Goal: Information Seeking & Learning: Learn about a topic

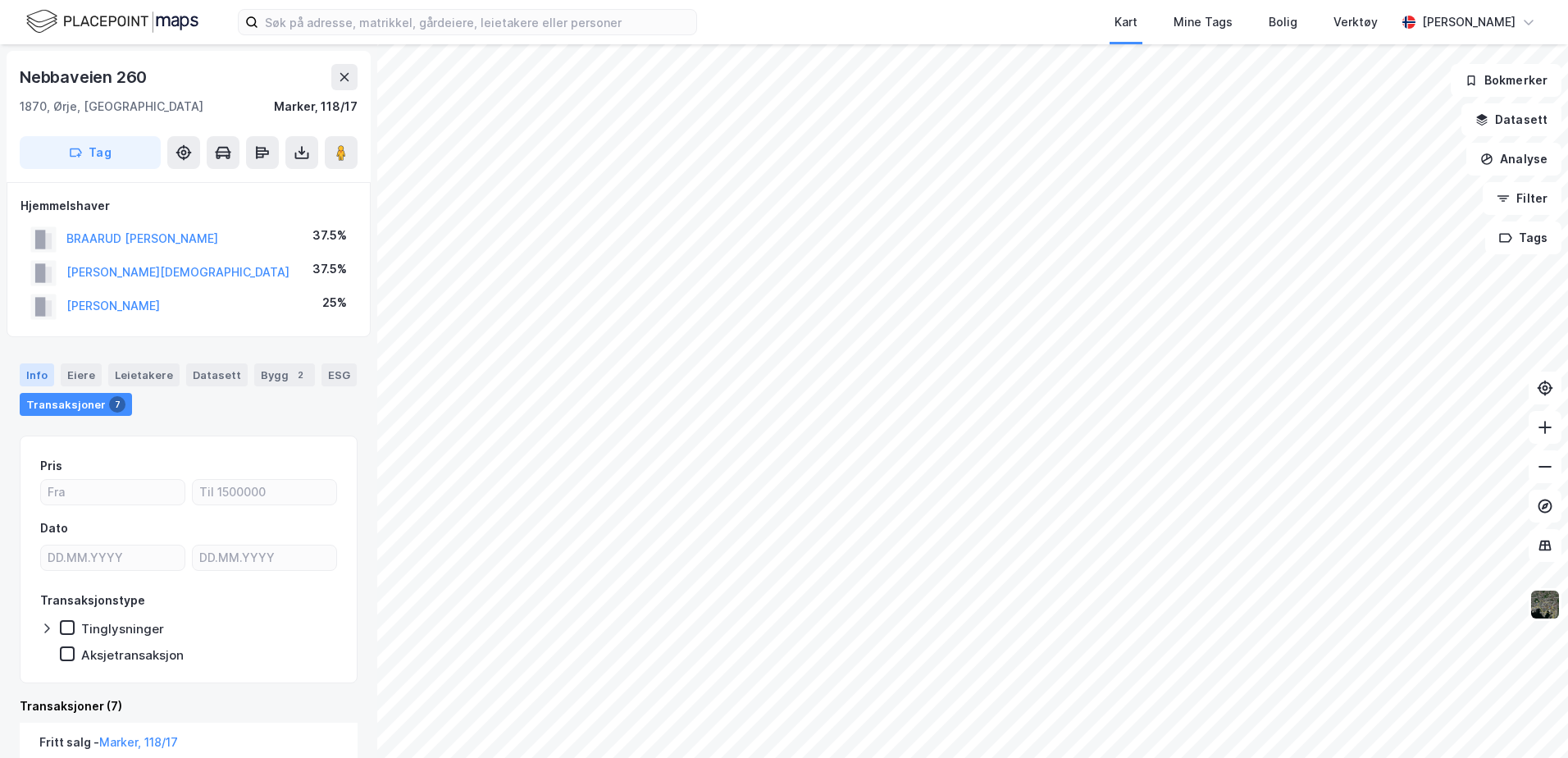
click at [32, 375] on div "Info" at bounding box center [37, 374] width 35 height 23
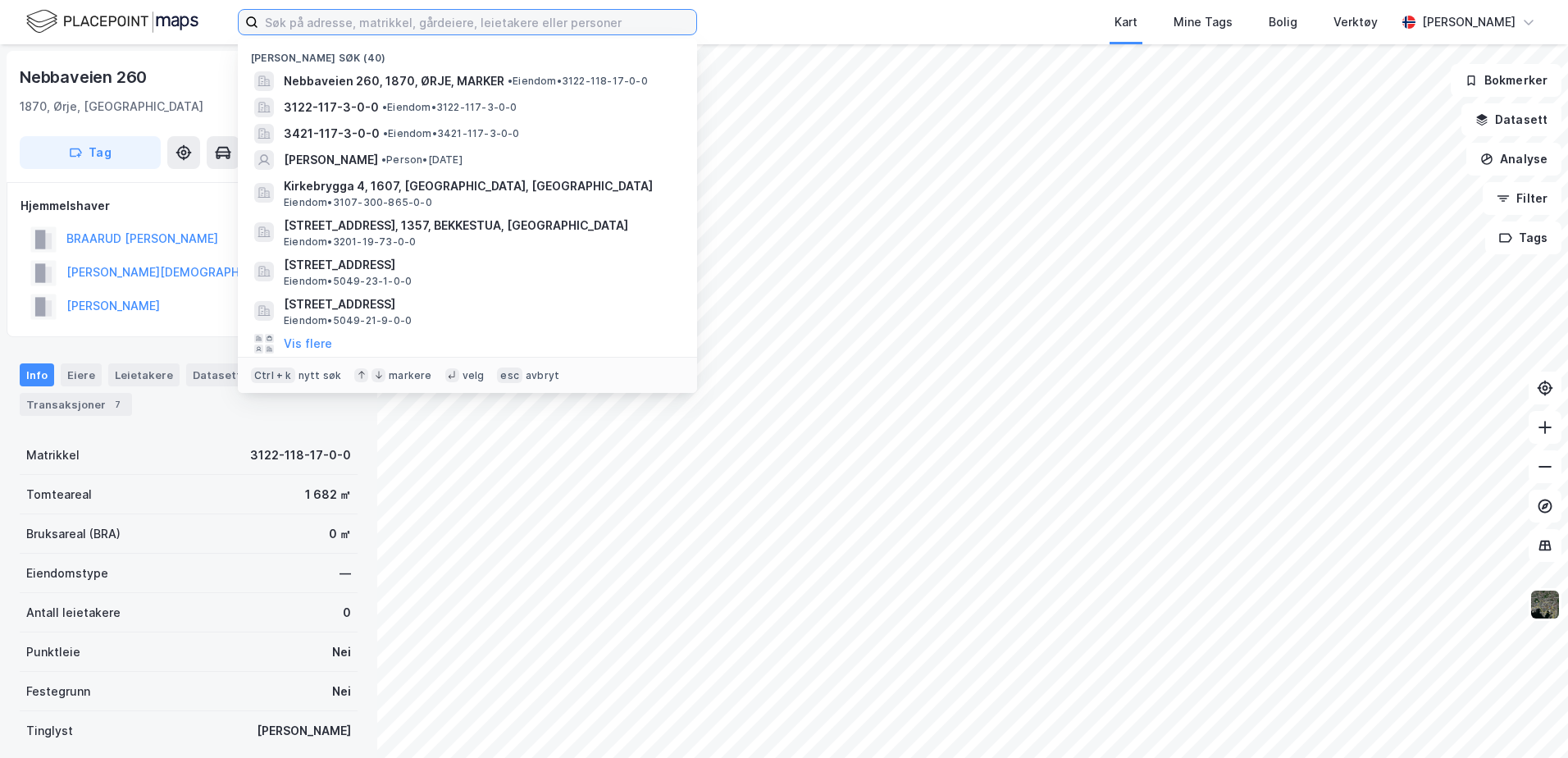
click at [301, 21] on input at bounding box center [478, 22] width 438 height 25
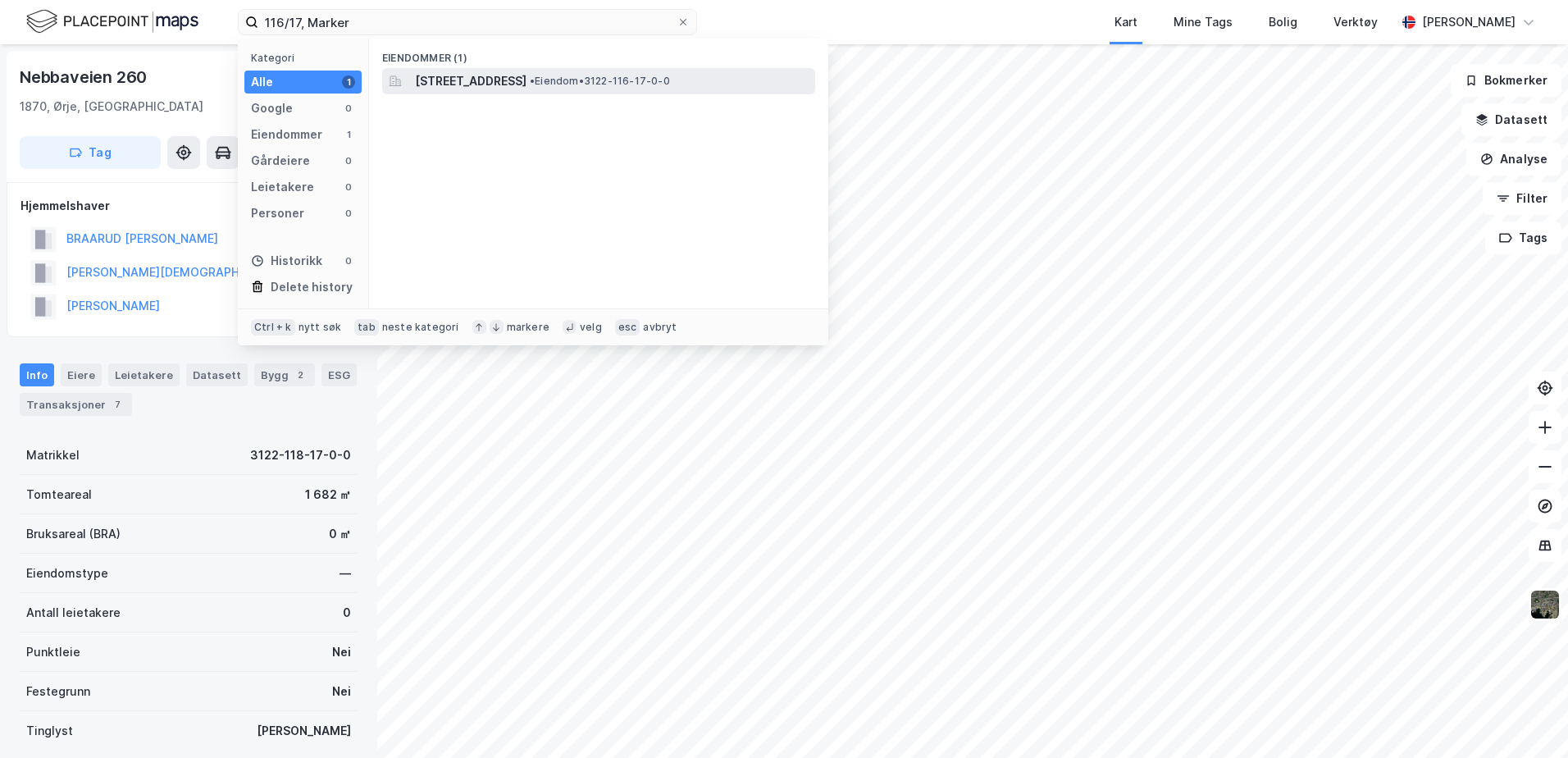
click at [526, 81] on span "[STREET_ADDRESS]" at bounding box center [471, 82] width 111 height 20
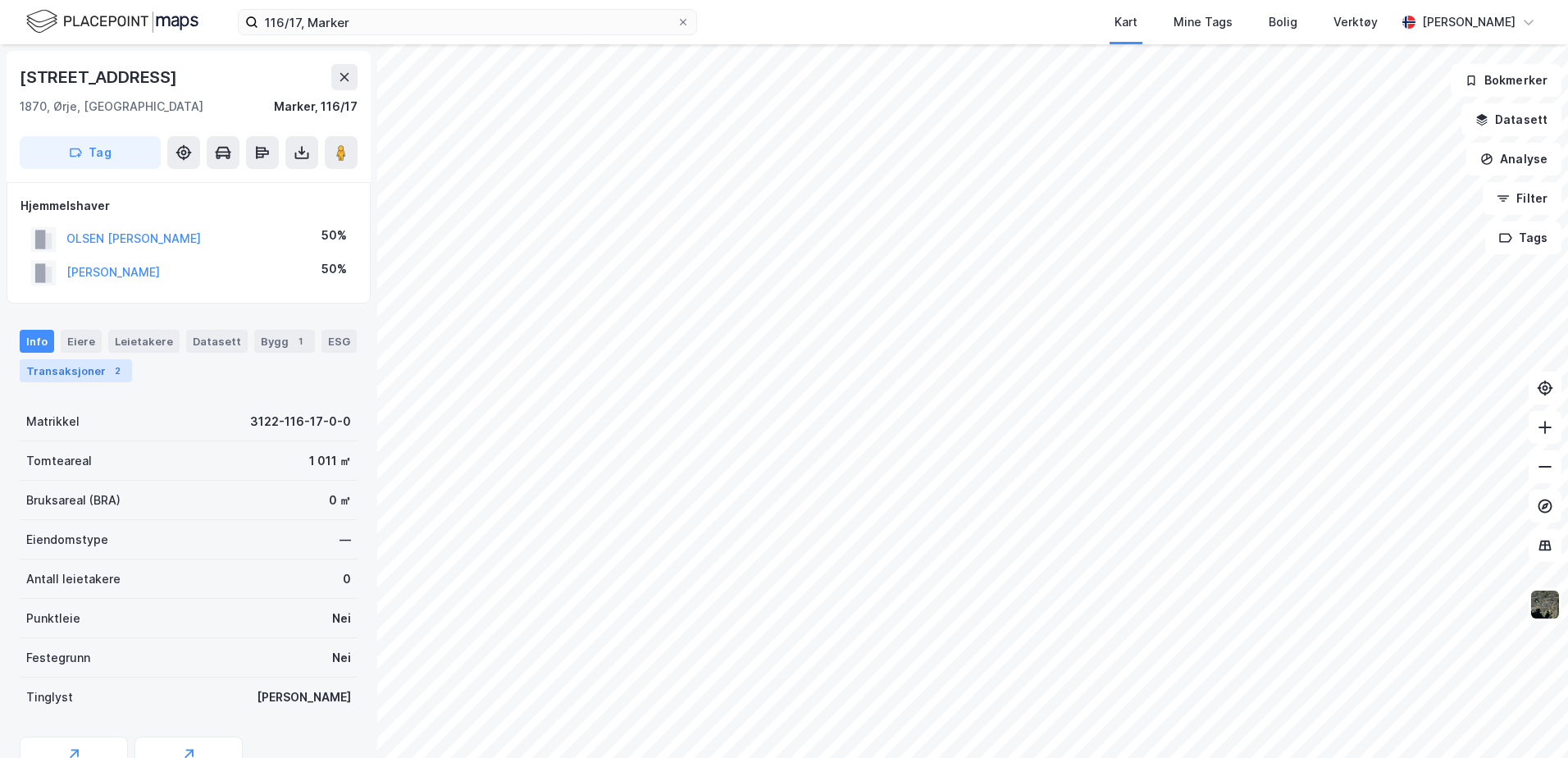
click at [54, 375] on div "Transaksjoner 2" at bounding box center [76, 370] width 112 height 23
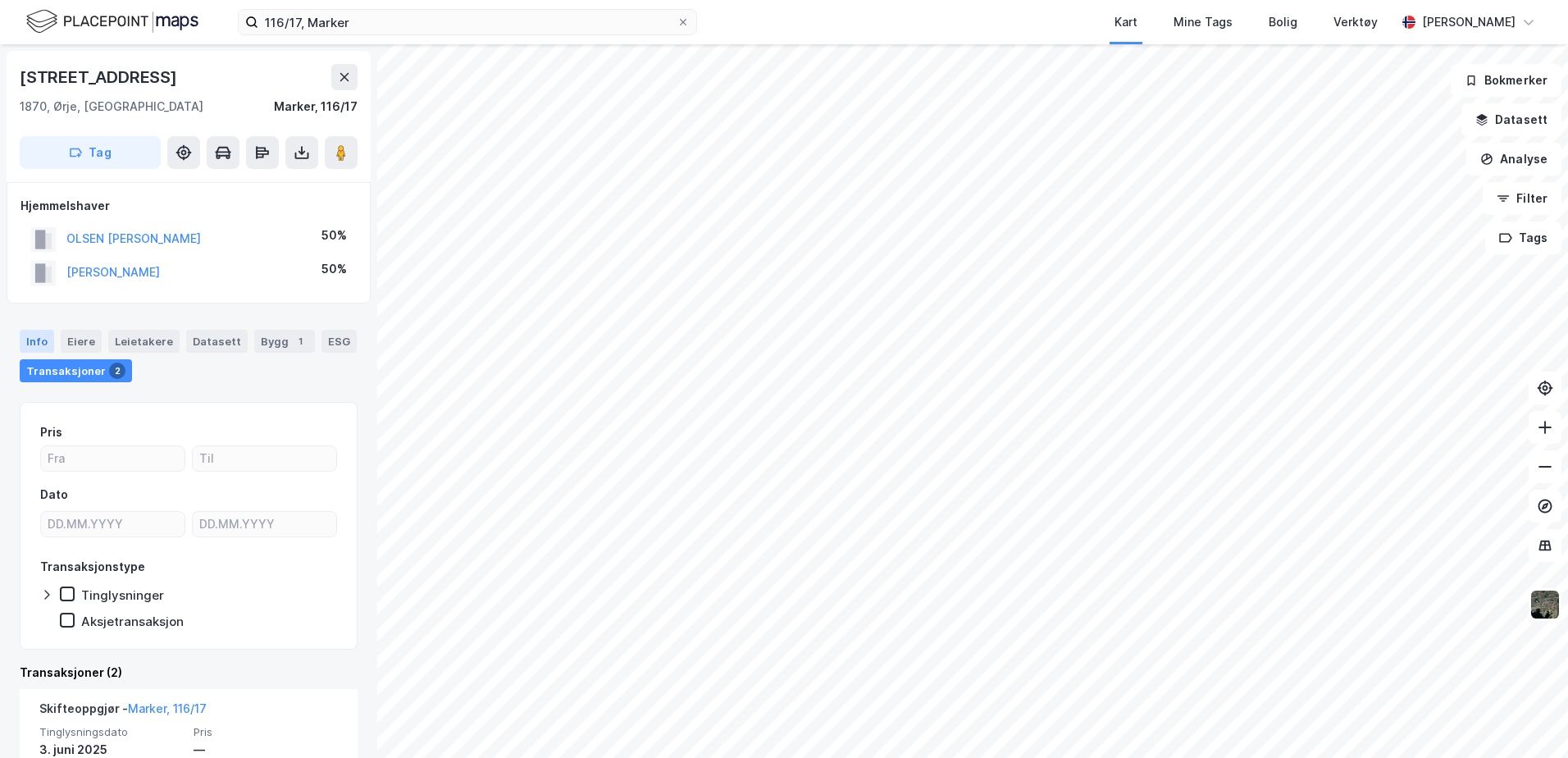
click at [40, 339] on div "Info" at bounding box center [37, 340] width 35 height 23
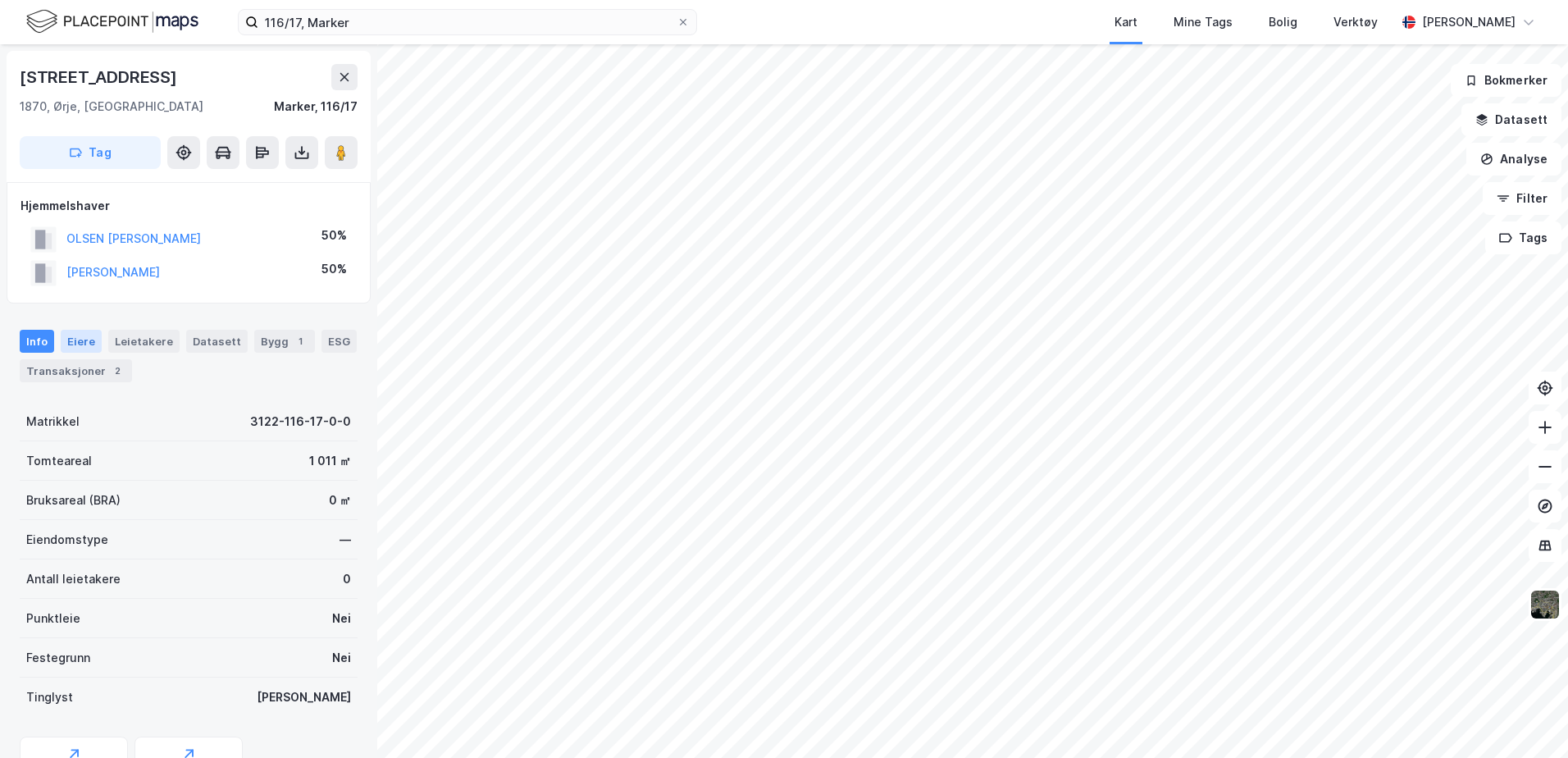
click at [70, 342] on div "Eiere" at bounding box center [81, 340] width 41 height 23
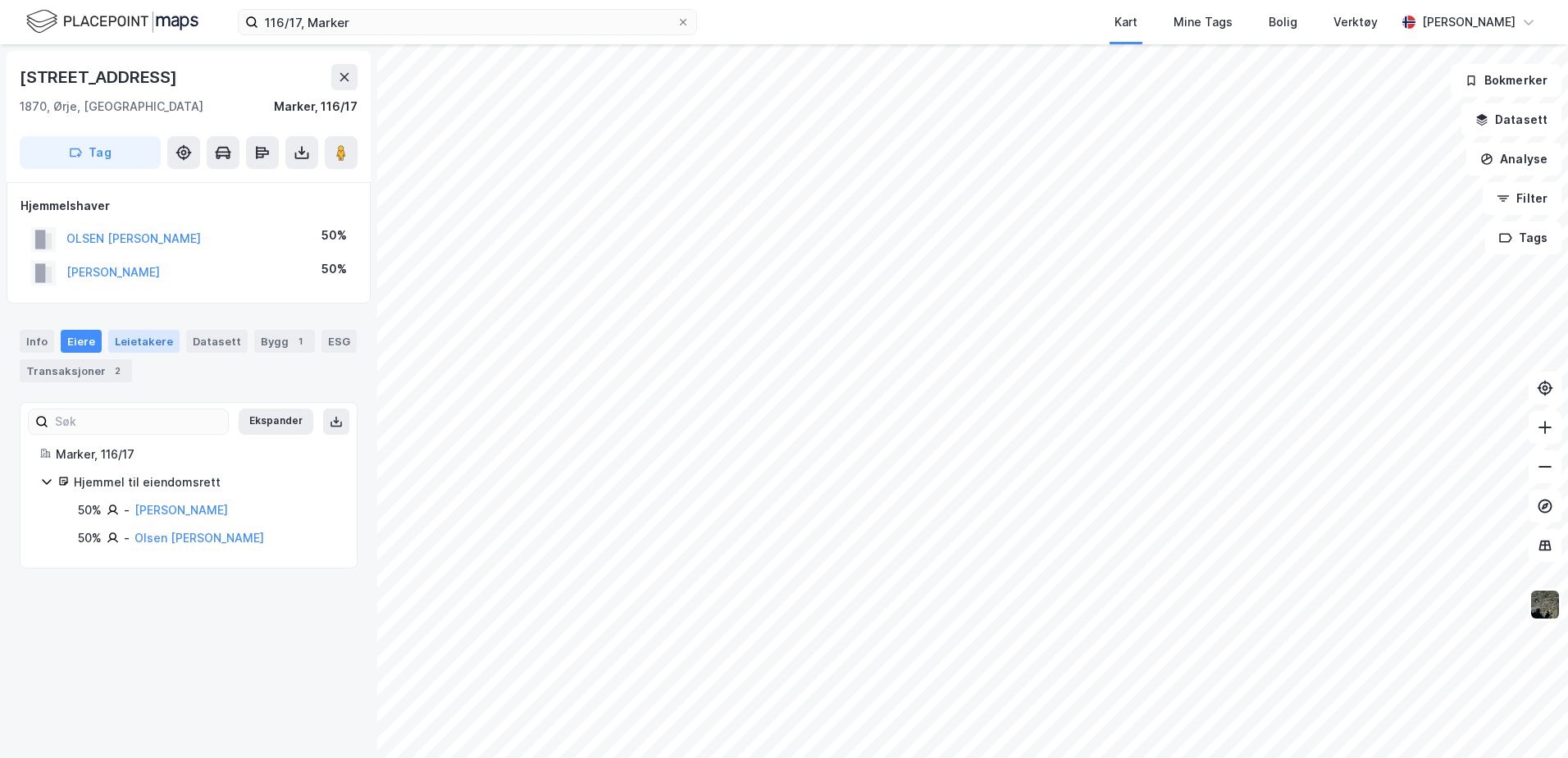
click at [125, 337] on div "Leietakere" at bounding box center [144, 340] width 72 height 23
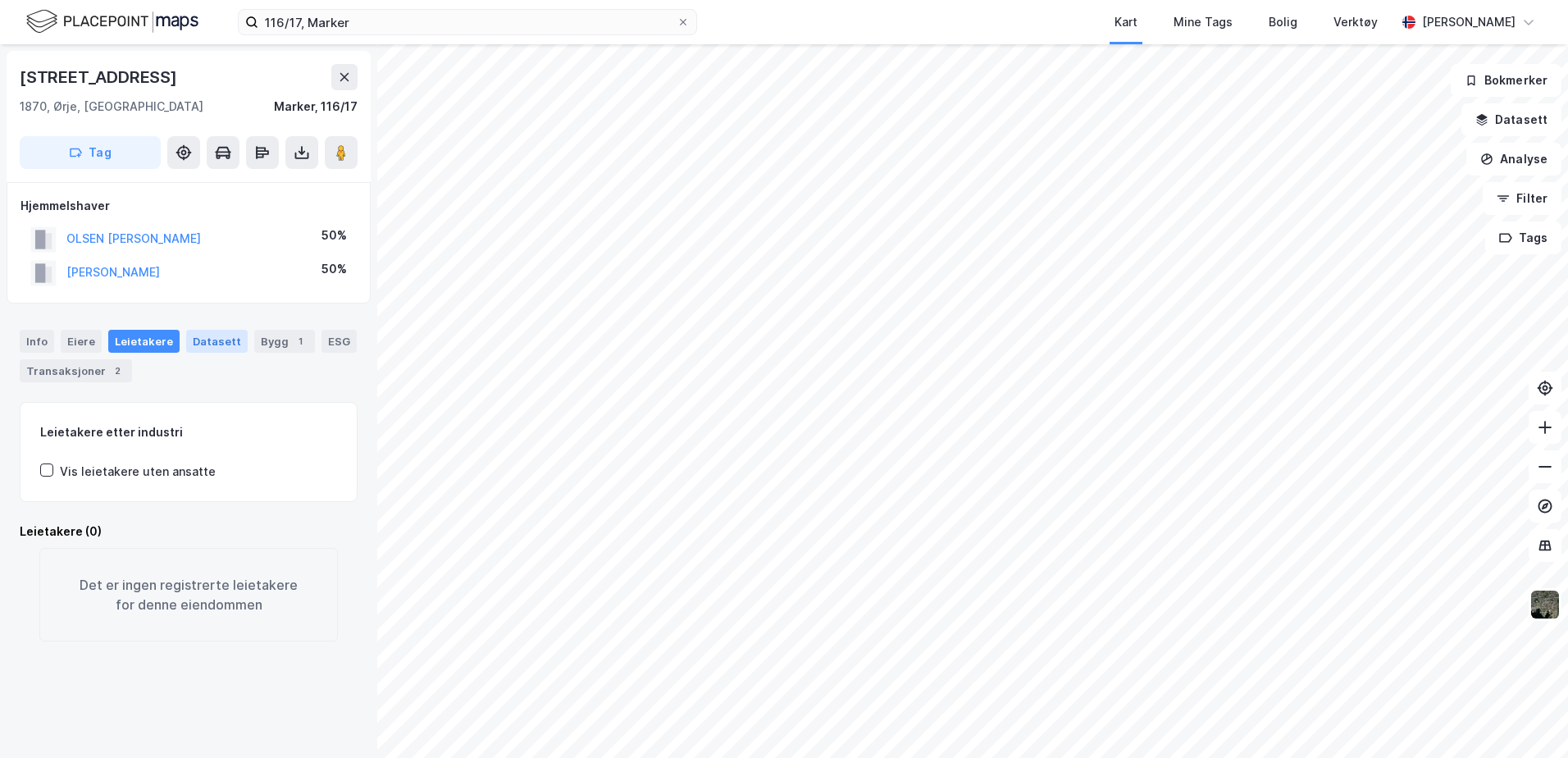
click at [188, 338] on div "Datasett" at bounding box center [217, 340] width 62 height 23
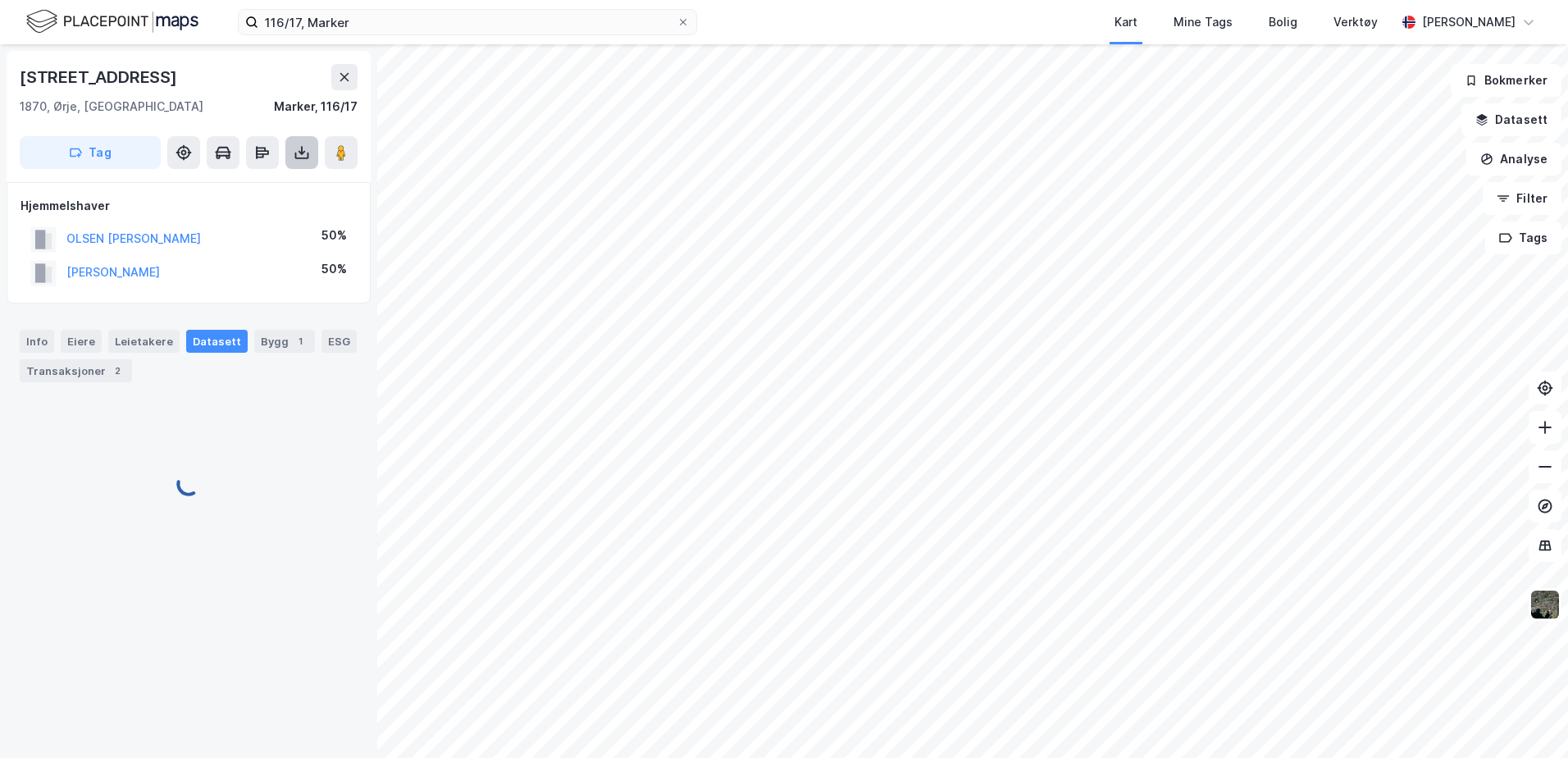
click at [297, 142] on button at bounding box center [301, 152] width 33 height 33
click at [235, 189] on div "Last ned grunnbok" at bounding box center [221, 185] width 96 height 13
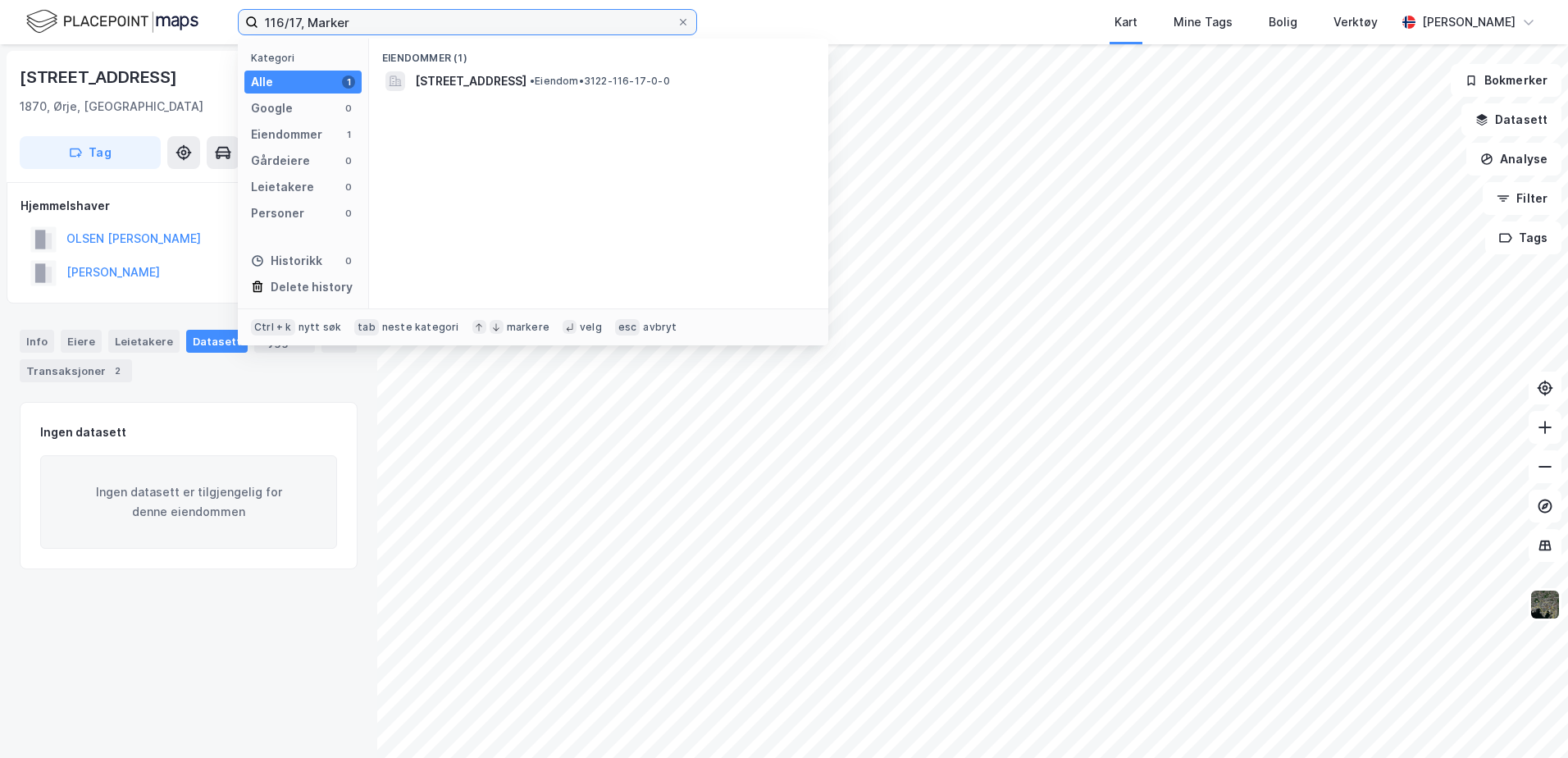
click at [301, 19] on input "116/17, Marker" at bounding box center [468, 22] width 418 height 25
type input "117/3, Marker"
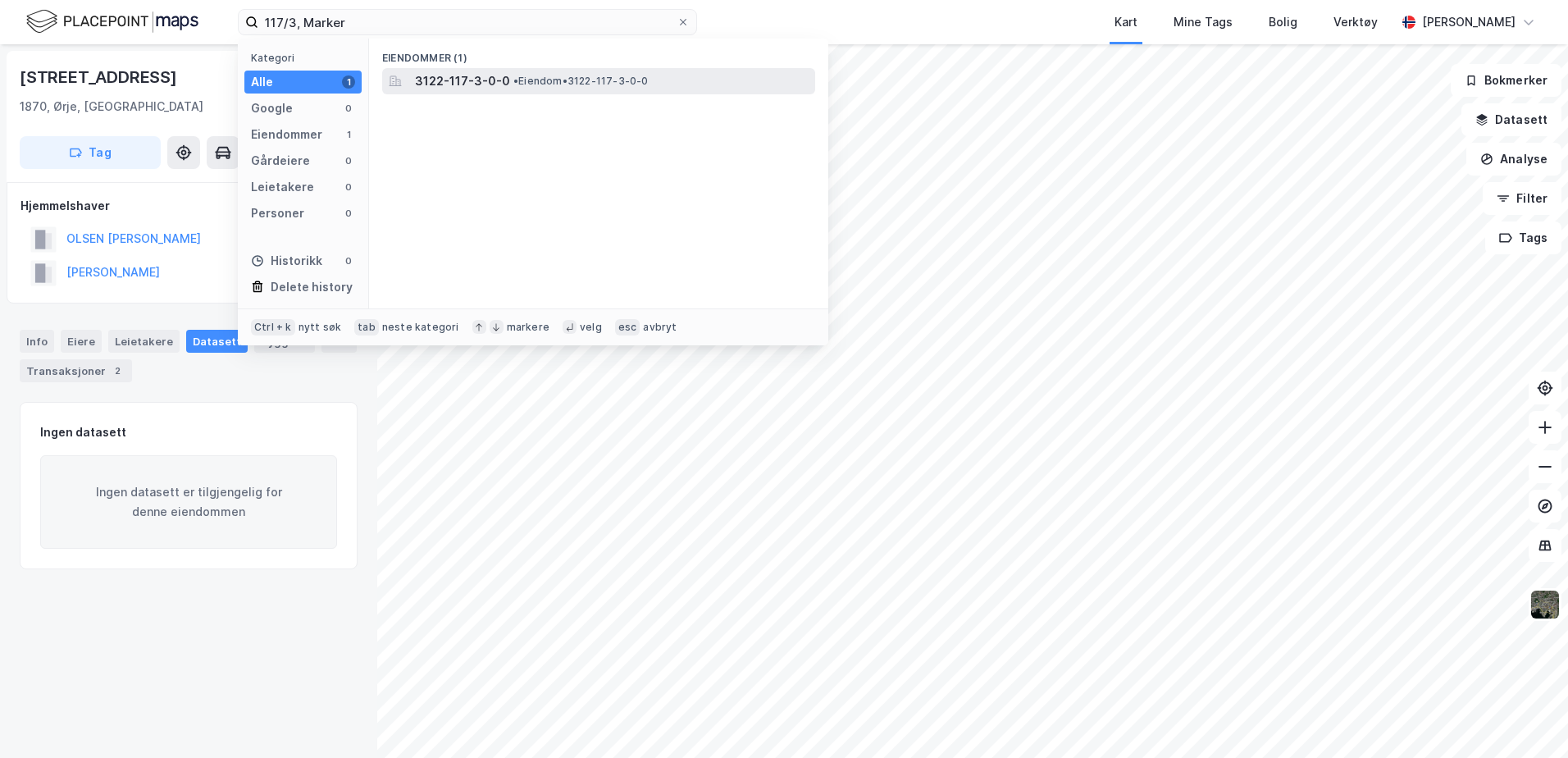
click at [453, 78] on span "3122-117-3-0-0" at bounding box center [463, 82] width 96 height 20
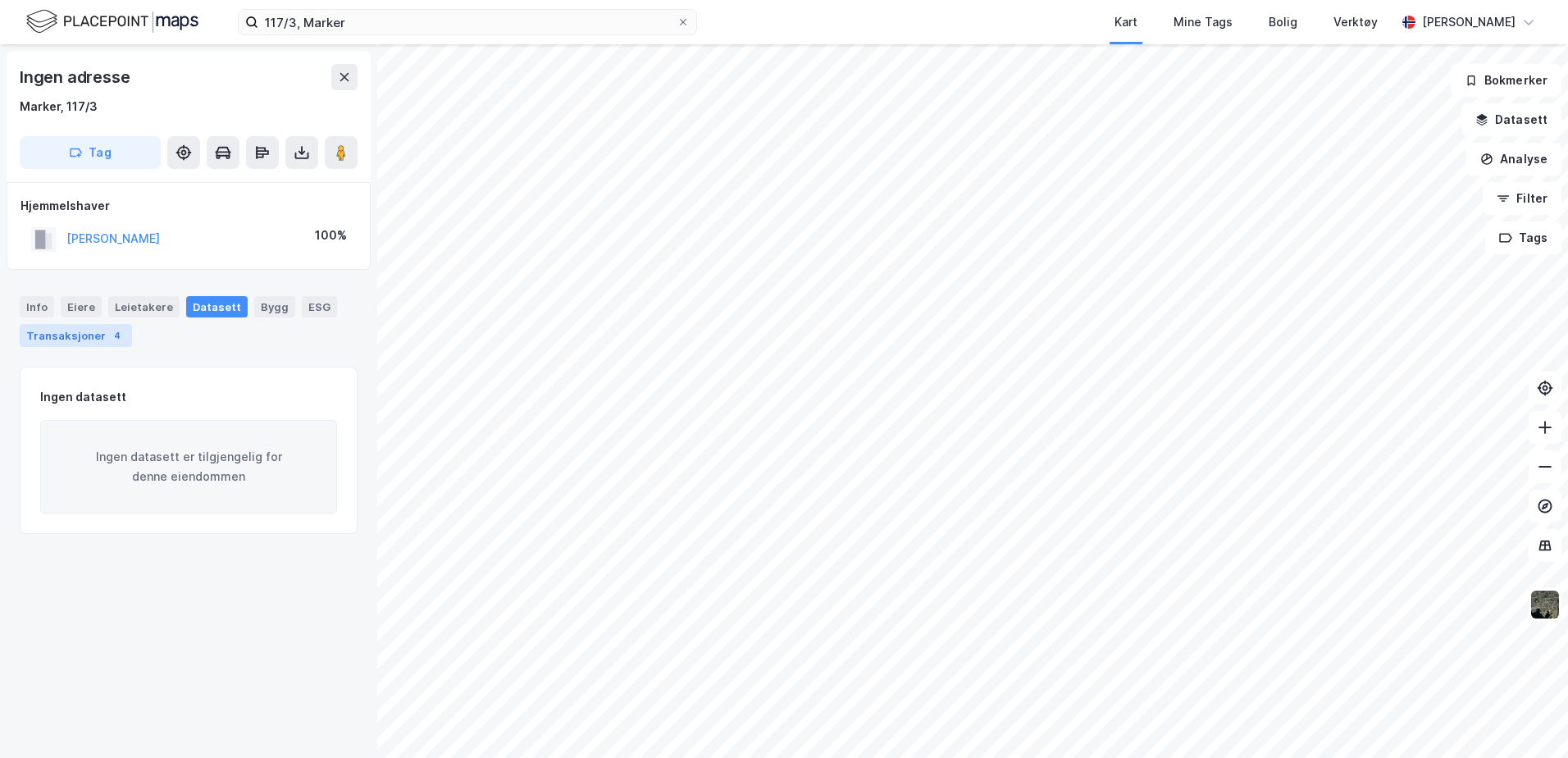
click at [79, 326] on div "Transaksjoner 4" at bounding box center [76, 335] width 112 height 23
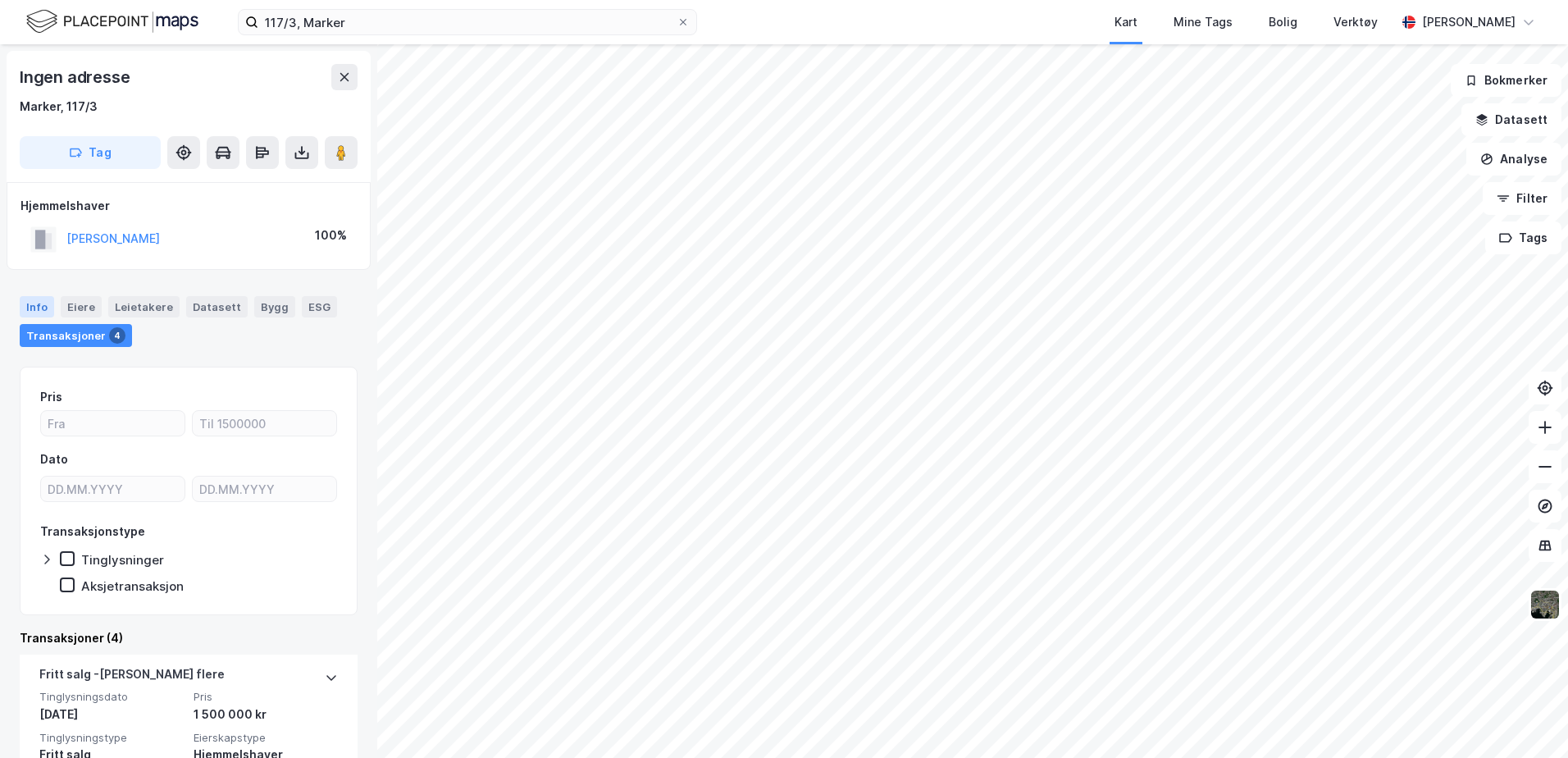
click at [45, 302] on div "Info" at bounding box center [37, 306] width 35 height 21
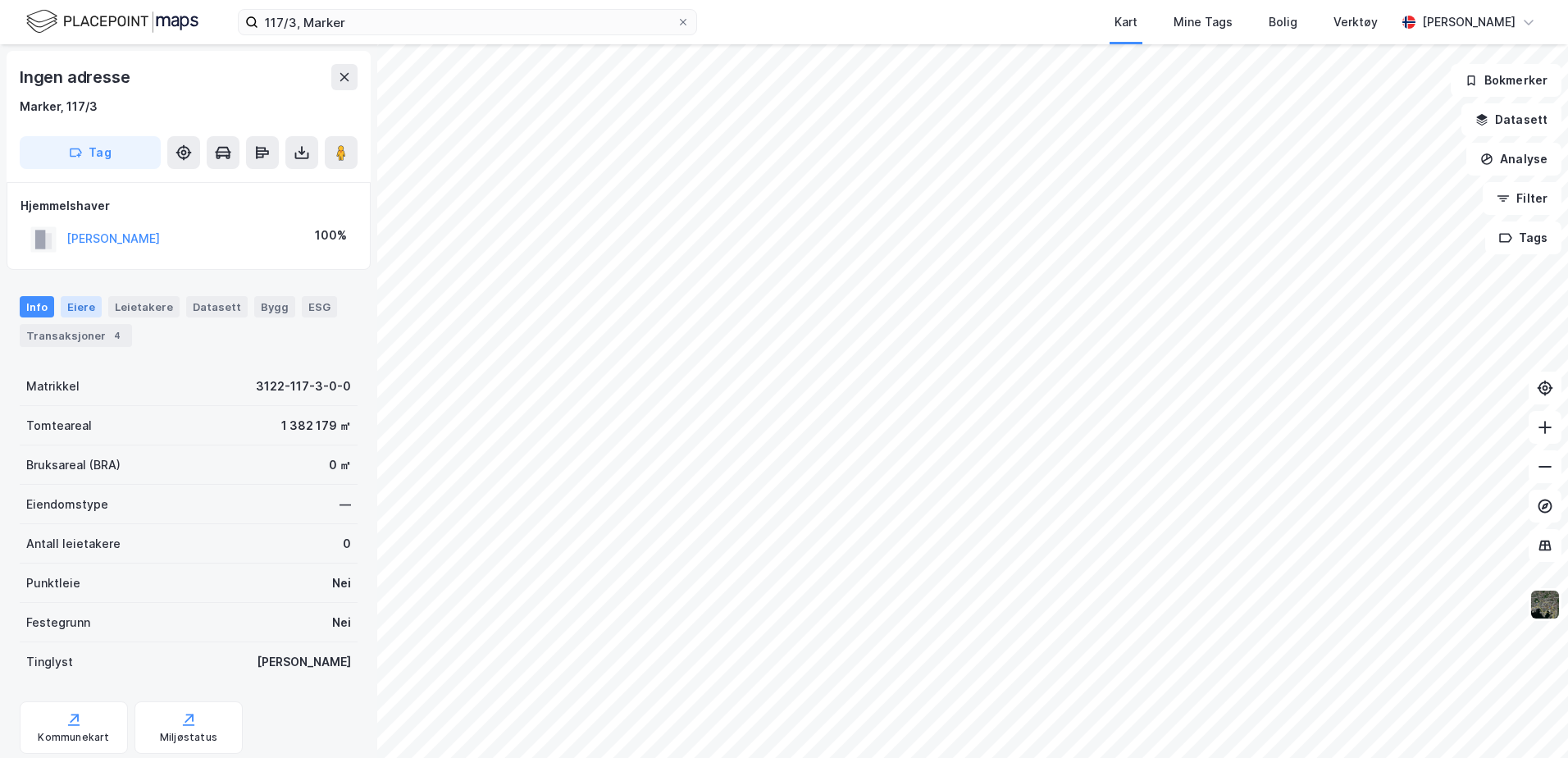
click at [69, 309] on div "Eiere" at bounding box center [81, 306] width 41 height 21
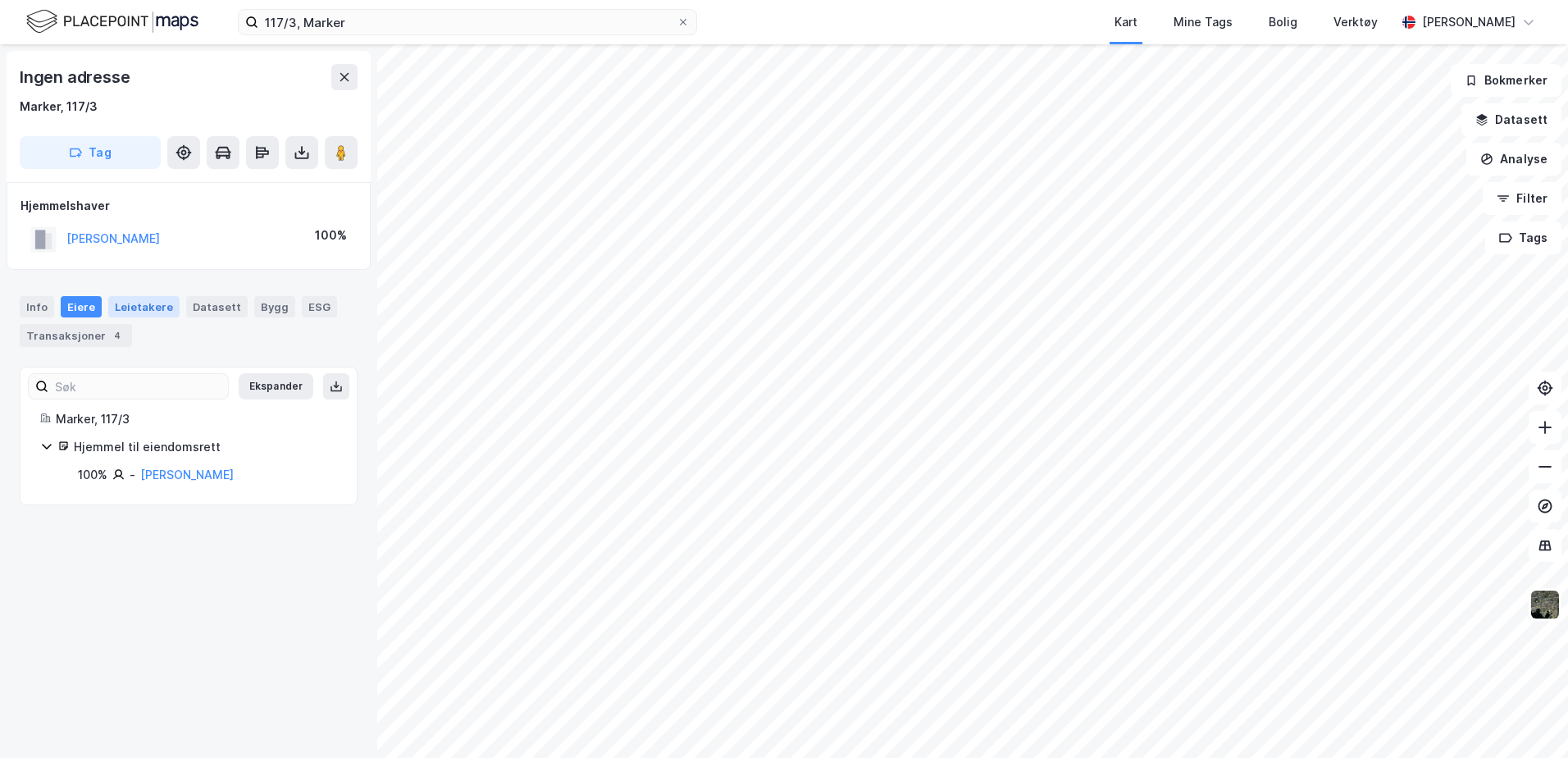
click at [132, 304] on div "Leietakere" at bounding box center [144, 306] width 72 height 21
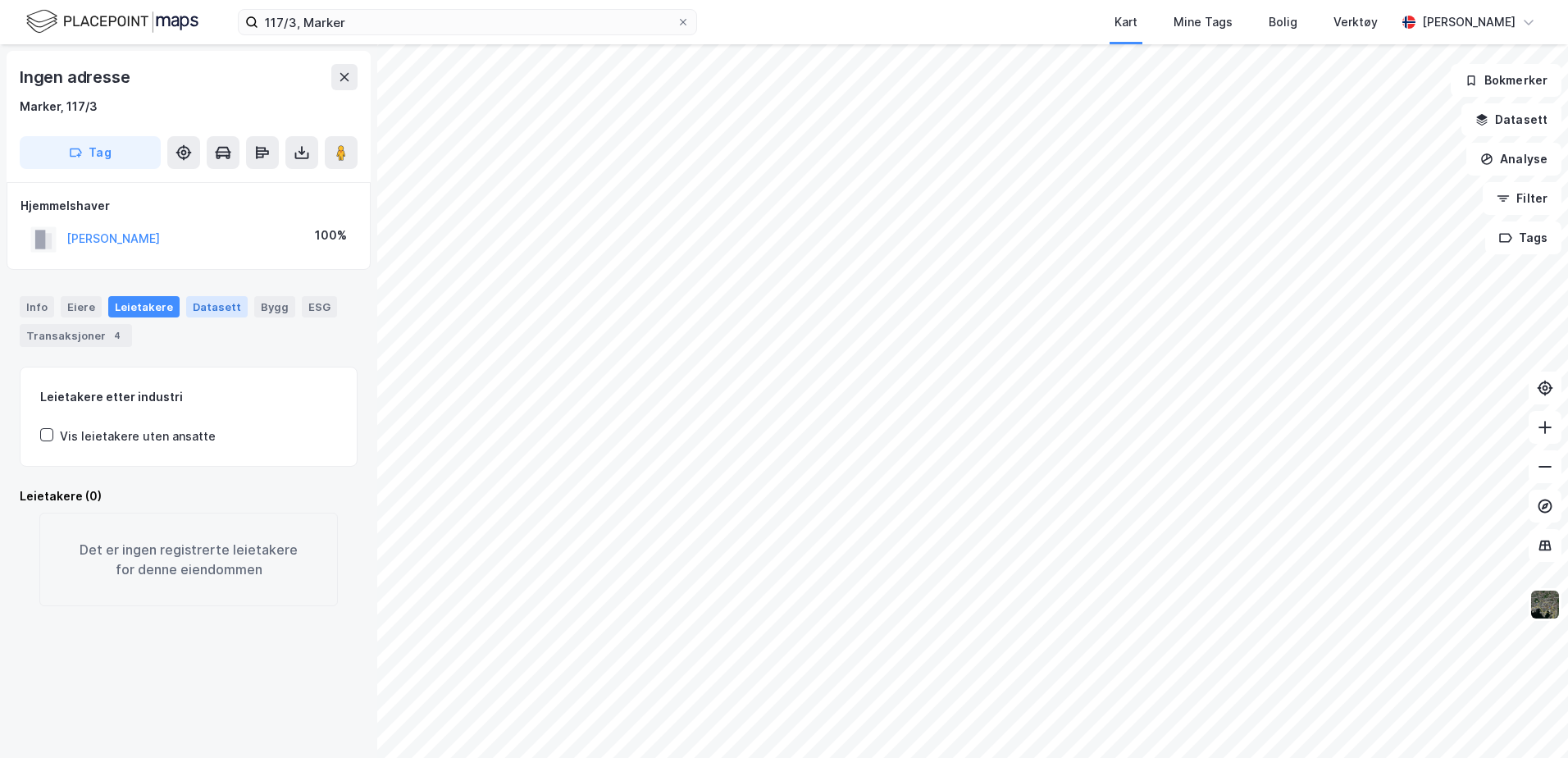
click at [194, 306] on div "Datasett" at bounding box center [217, 306] width 62 height 21
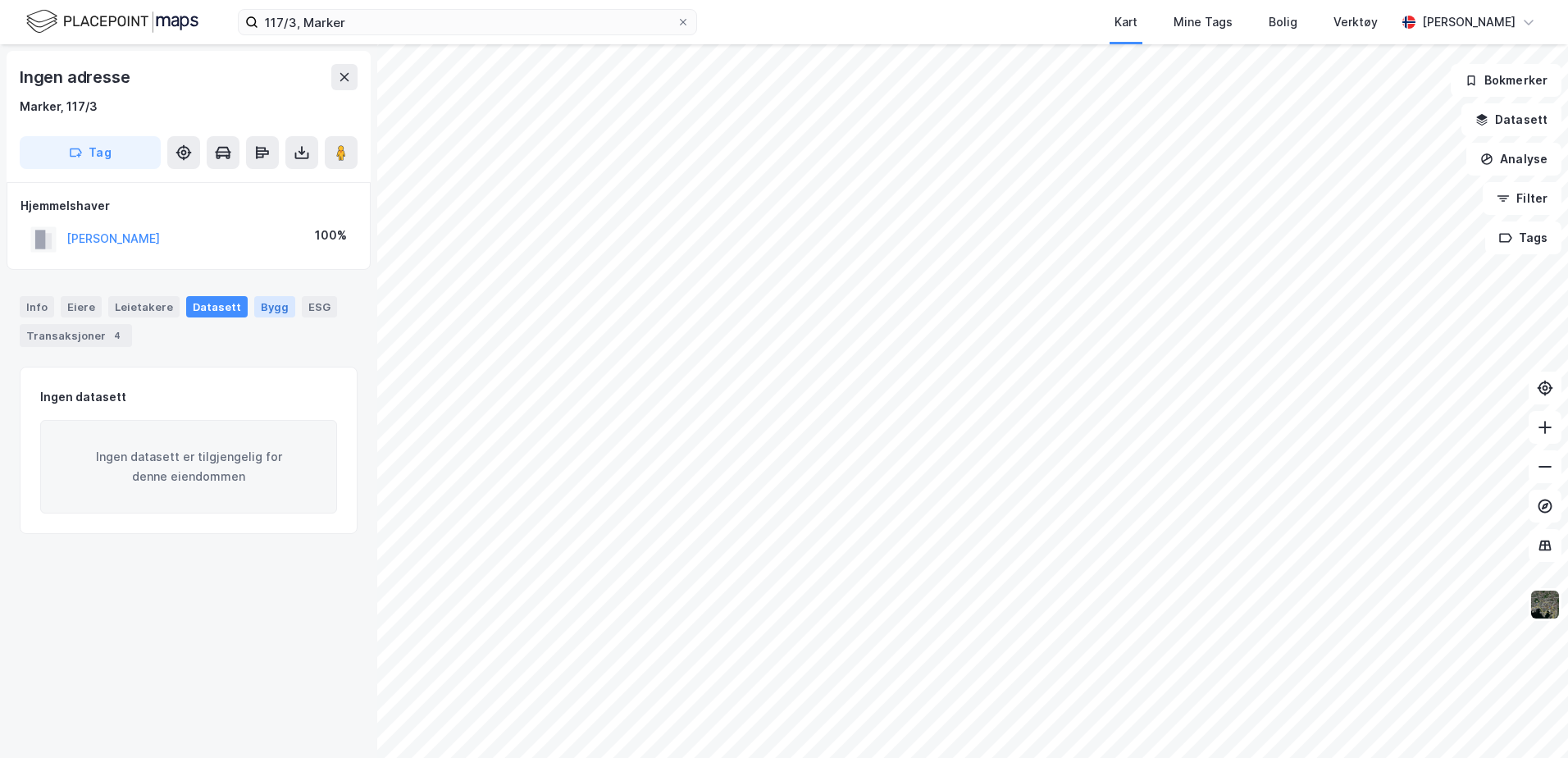
click at [255, 305] on div "Bygg" at bounding box center [275, 306] width 41 height 21
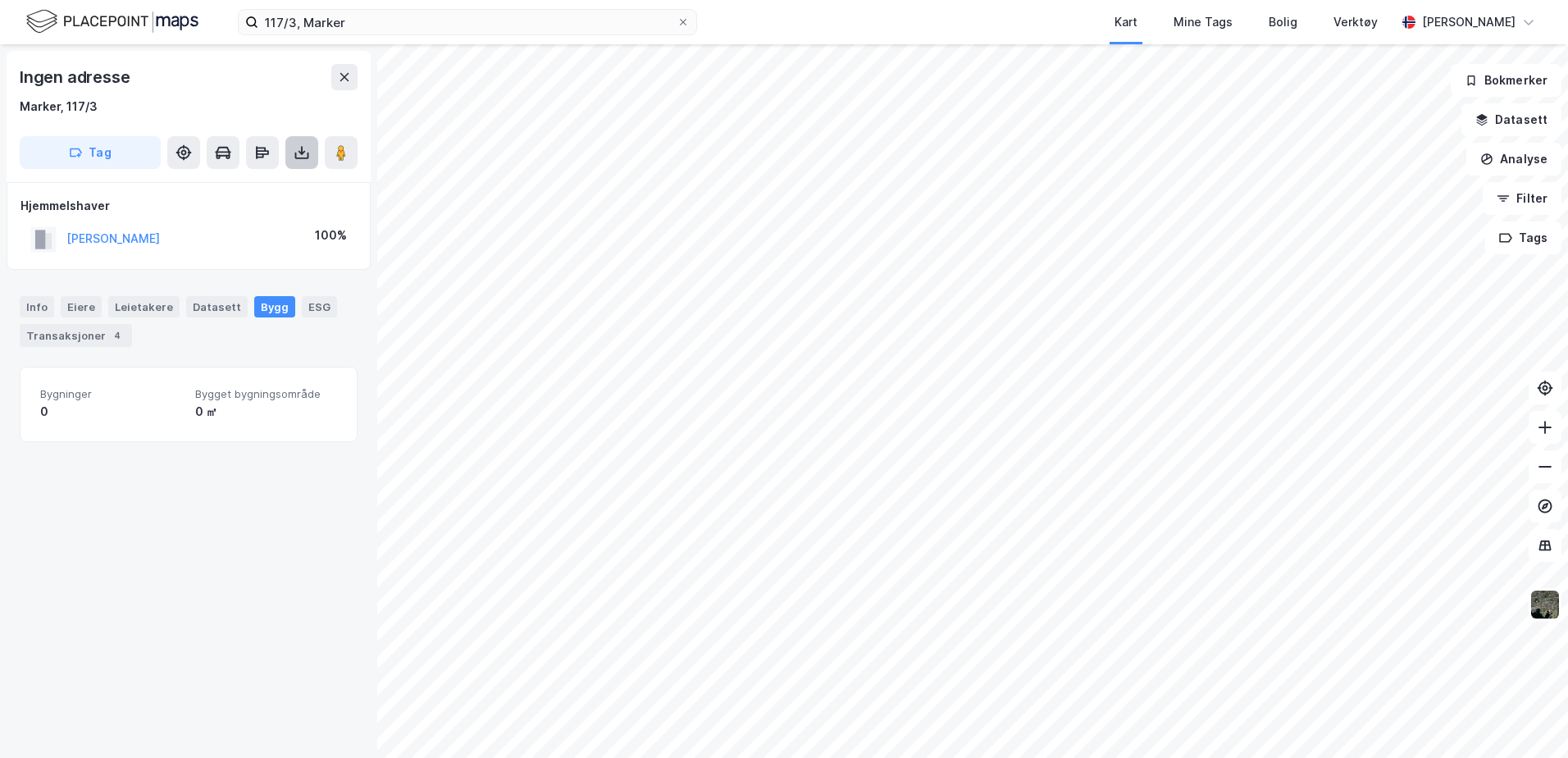
click at [305, 144] on icon at bounding box center [301, 152] width 16 height 16
click at [241, 188] on div "Last ned grunnbok" at bounding box center [221, 185] width 96 height 13
click at [206, 277] on div "Info [PERSON_NAME] Datasett Bygg ESG Transaksjoner 4" at bounding box center [188, 314] width 377 height 77
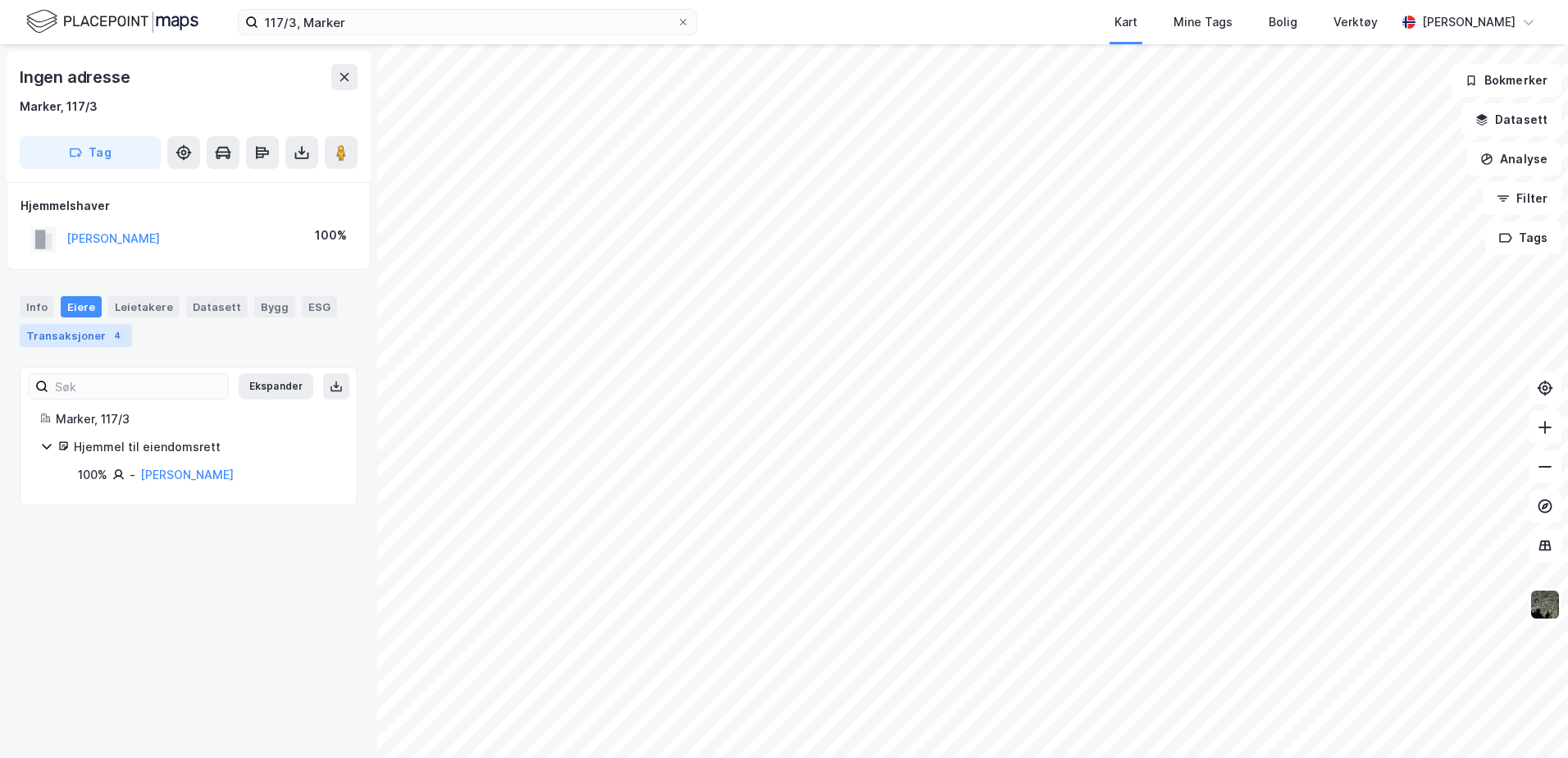
click at [73, 340] on div "Transaksjoner 4" at bounding box center [76, 335] width 112 height 23
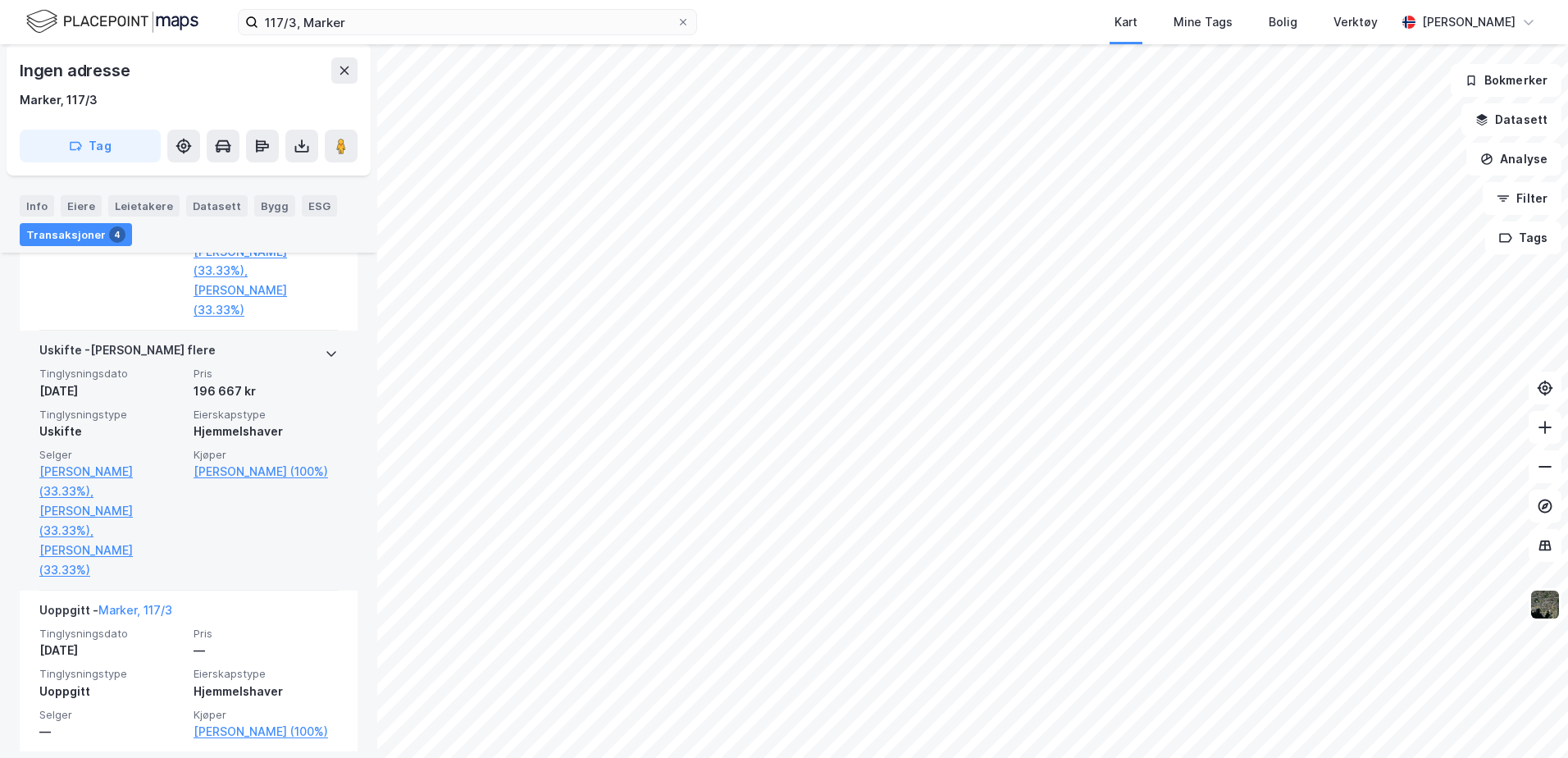
scroll to position [778, 0]
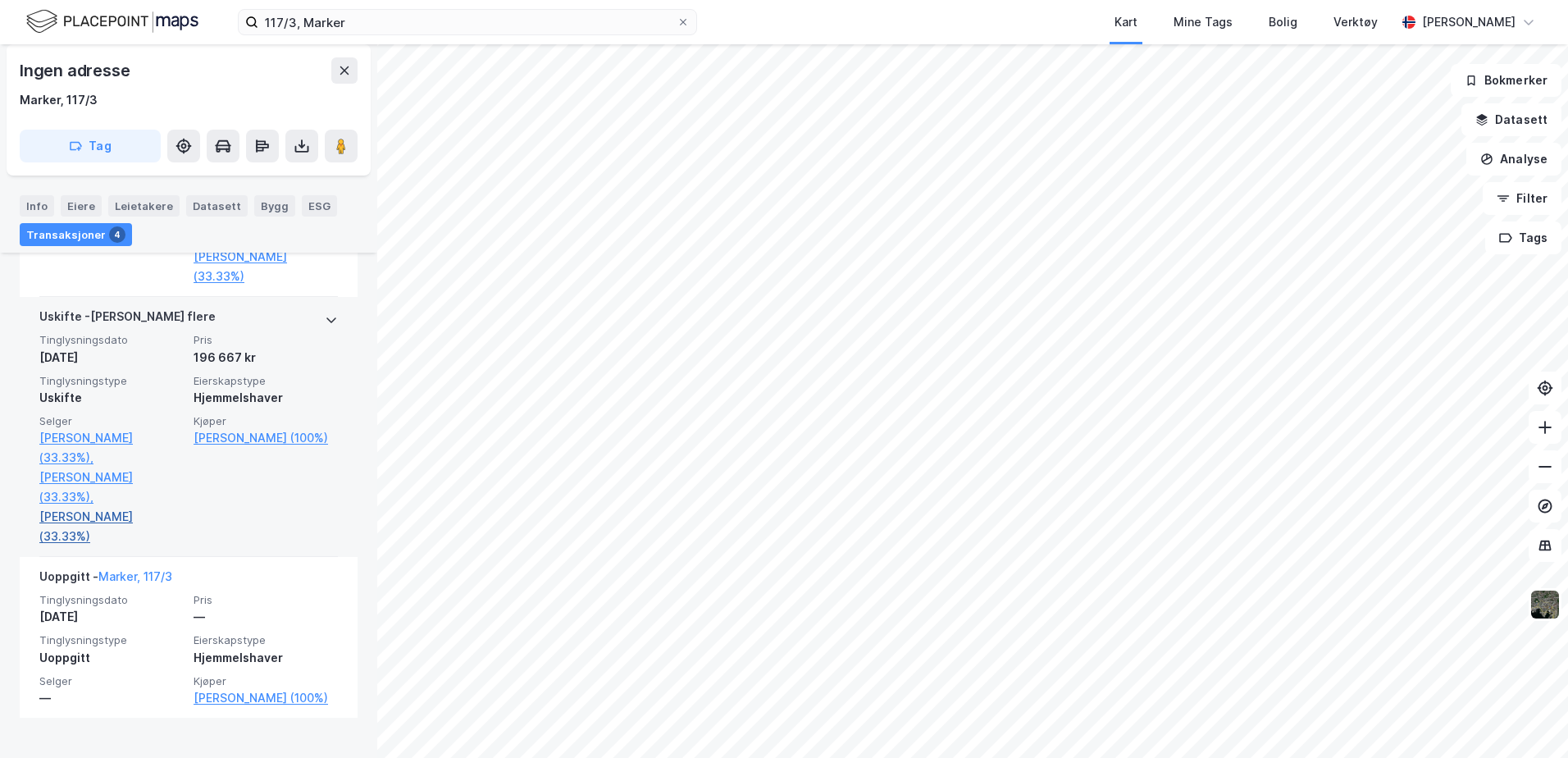
click at [83, 532] on link "[PERSON_NAME] (33.33%)" at bounding box center [111, 526] width 144 height 40
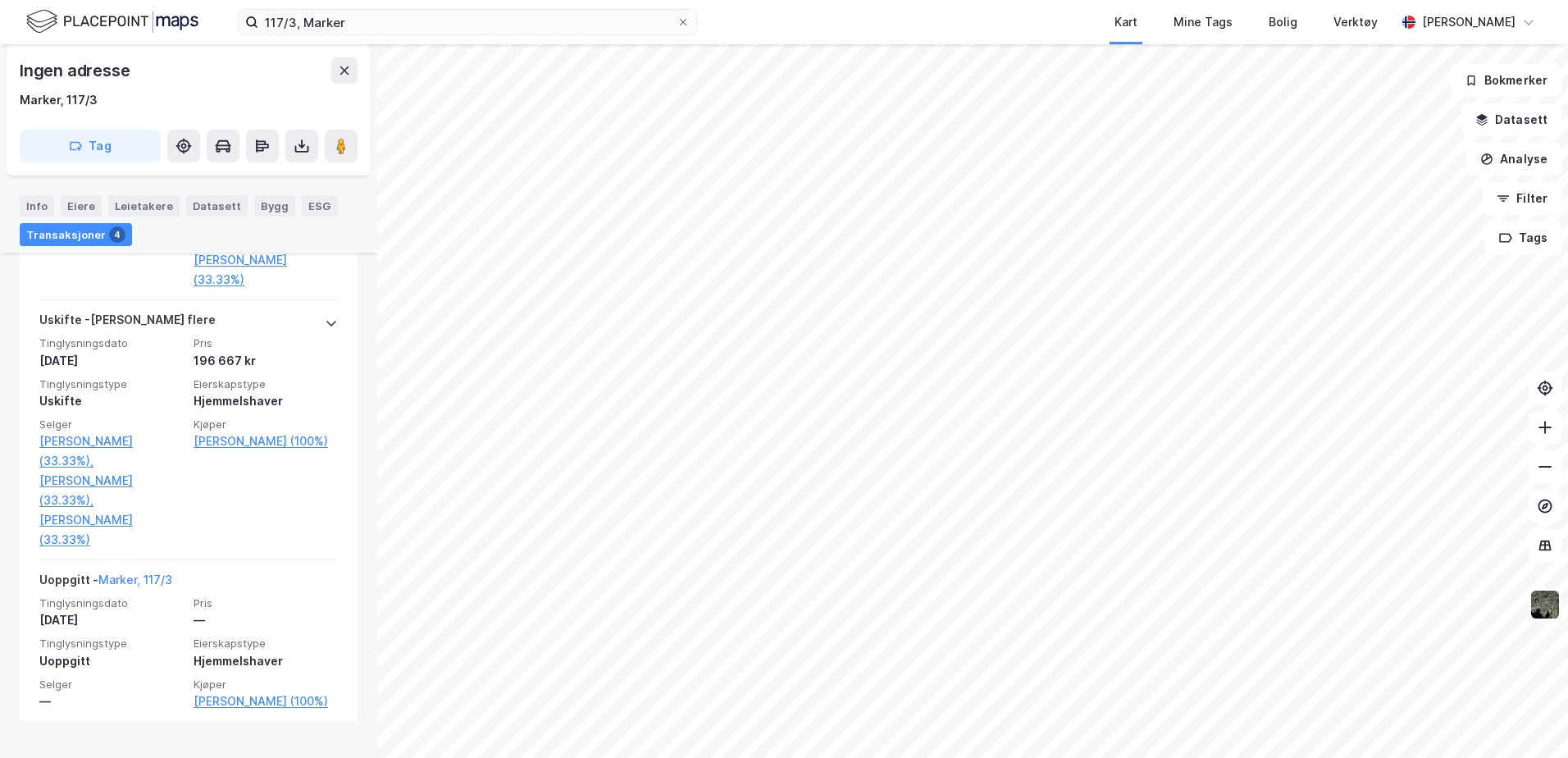
scroll to position [778, 0]
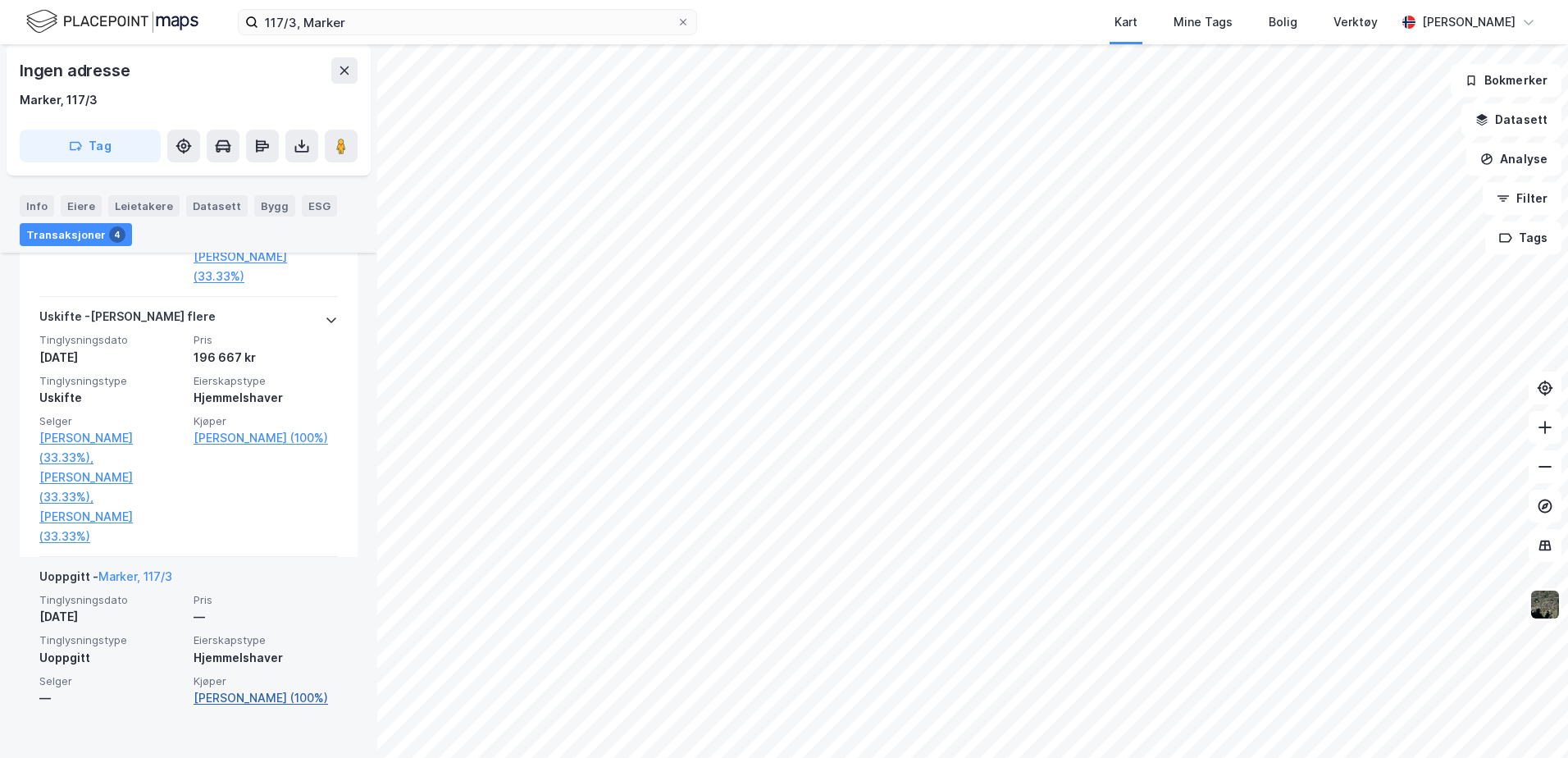
click at [225, 707] on link "[PERSON_NAME] (100%)" at bounding box center [266, 697] width 144 height 20
